Goal: Information Seeking & Learning: Learn about a topic

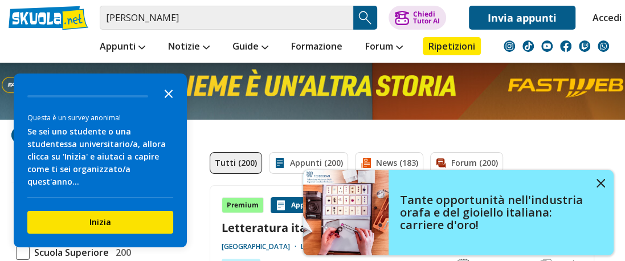
click at [166, 98] on polygon "Close the survey" at bounding box center [169, 93] width 9 height 9
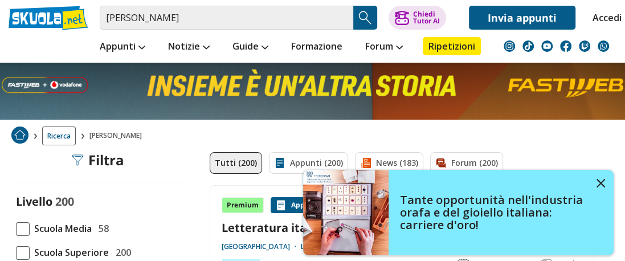
click at [24, 228] on span at bounding box center [23, 229] width 14 height 14
click at [16, 228] on input "Scuola Media 58" at bounding box center [16, 228] width 0 height 0
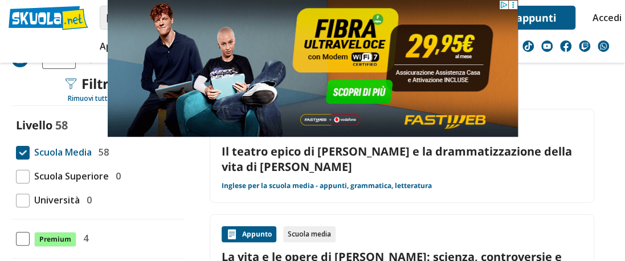
scroll to position [81, 0]
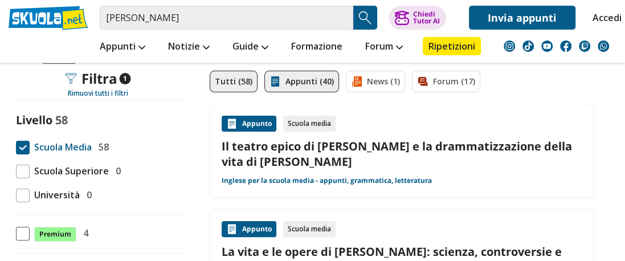
click at [319, 81] on link "Appunti (40)" at bounding box center [301, 82] width 75 height 22
